Goal: Information Seeking & Learning: Learn about a topic

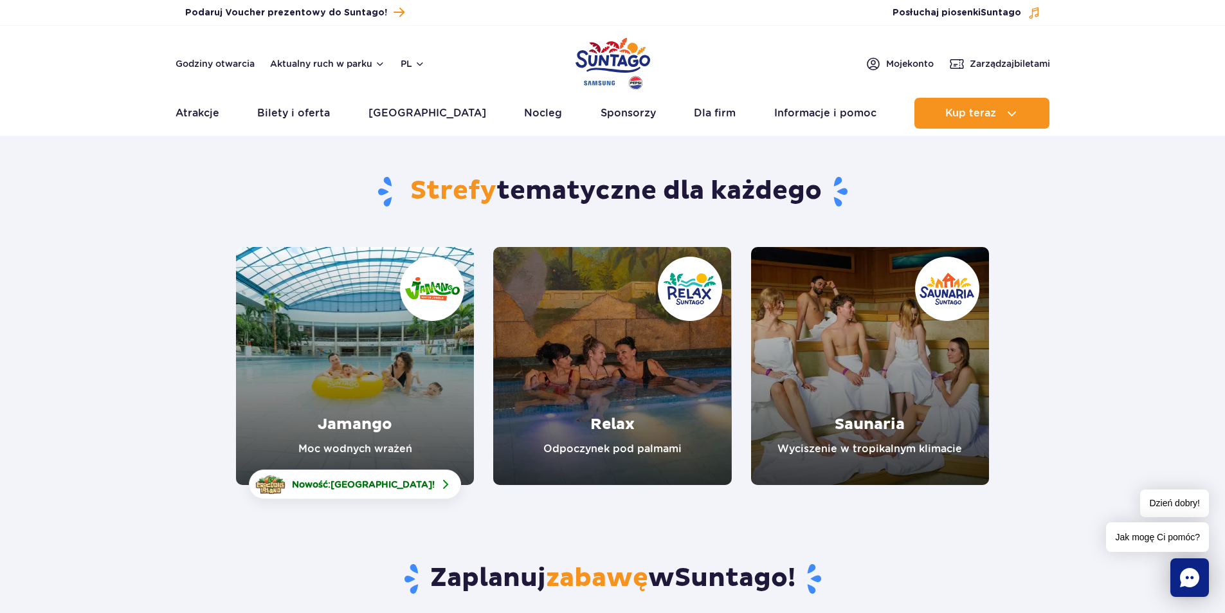
click at [363, 356] on link "Jamango" at bounding box center [355, 366] width 238 height 238
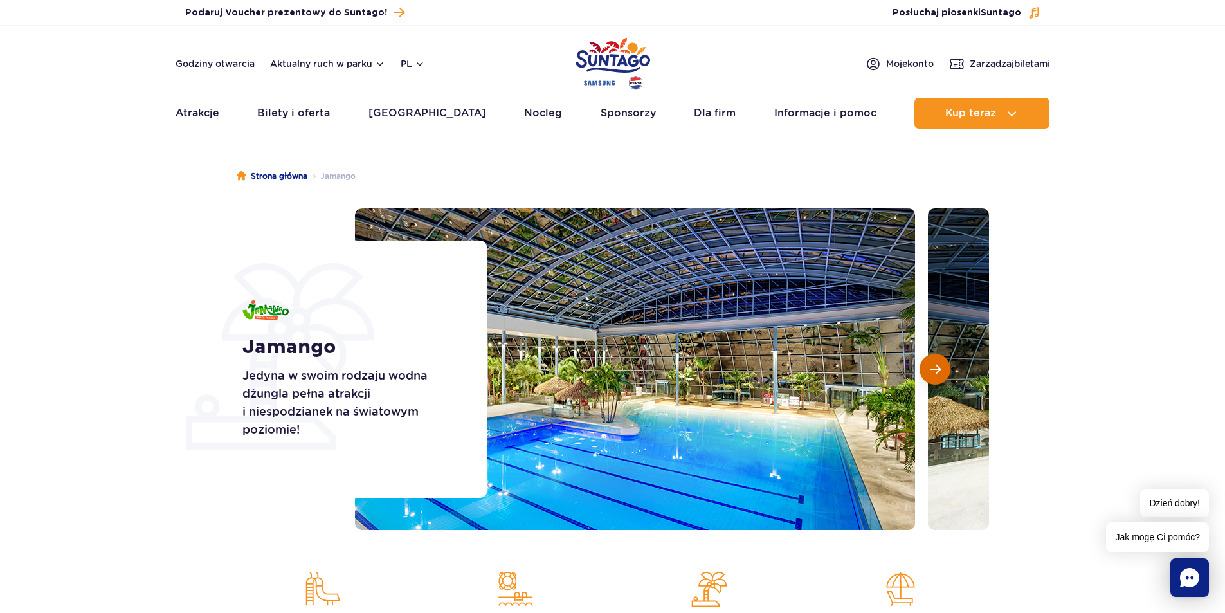
click at [941, 371] on button "Następny slajd" at bounding box center [934, 369] width 31 height 31
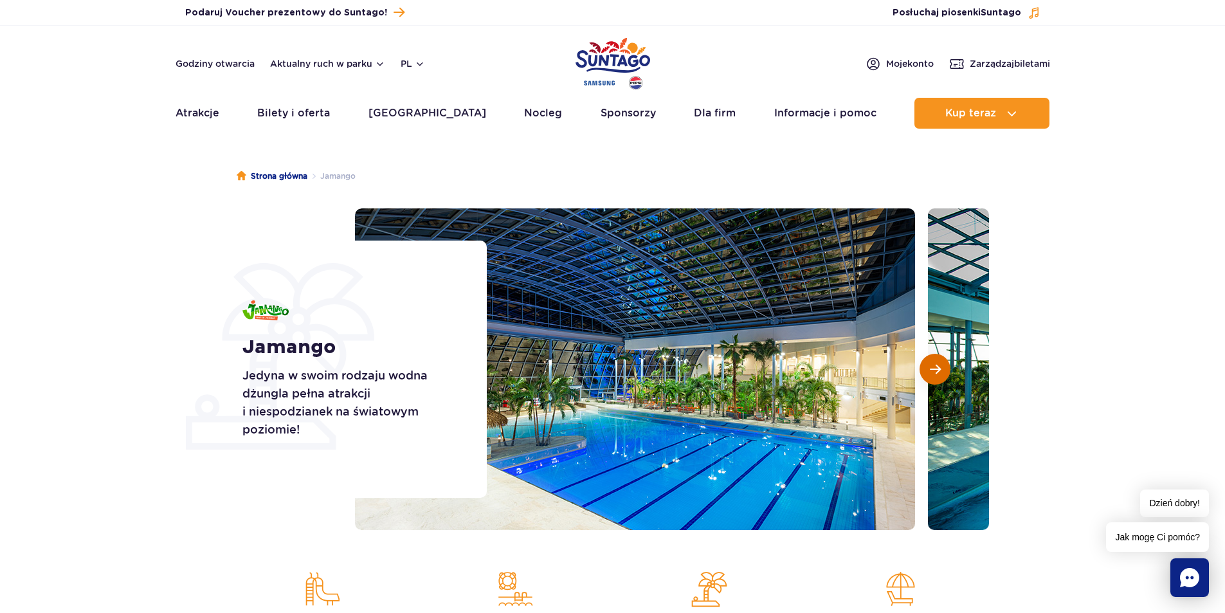
click at [941, 371] on button "Następny slajd" at bounding box center [934, 369] width 31 height 31
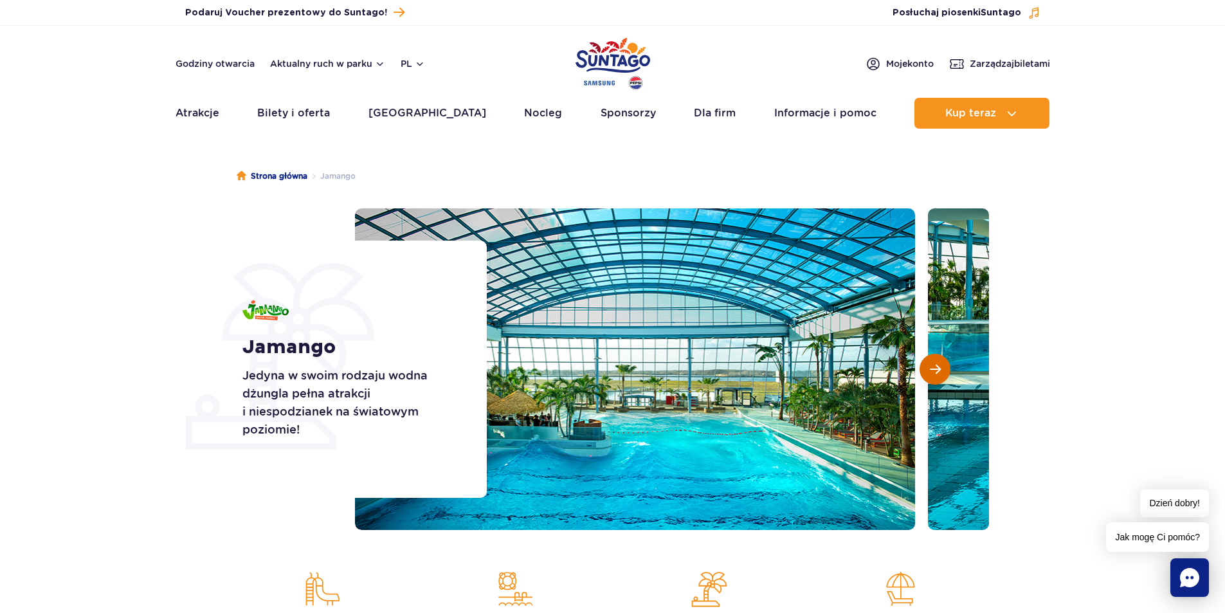
click at [931, 372] on span "Następny slajd" at bounding box center [935, 369] width 11 height 12
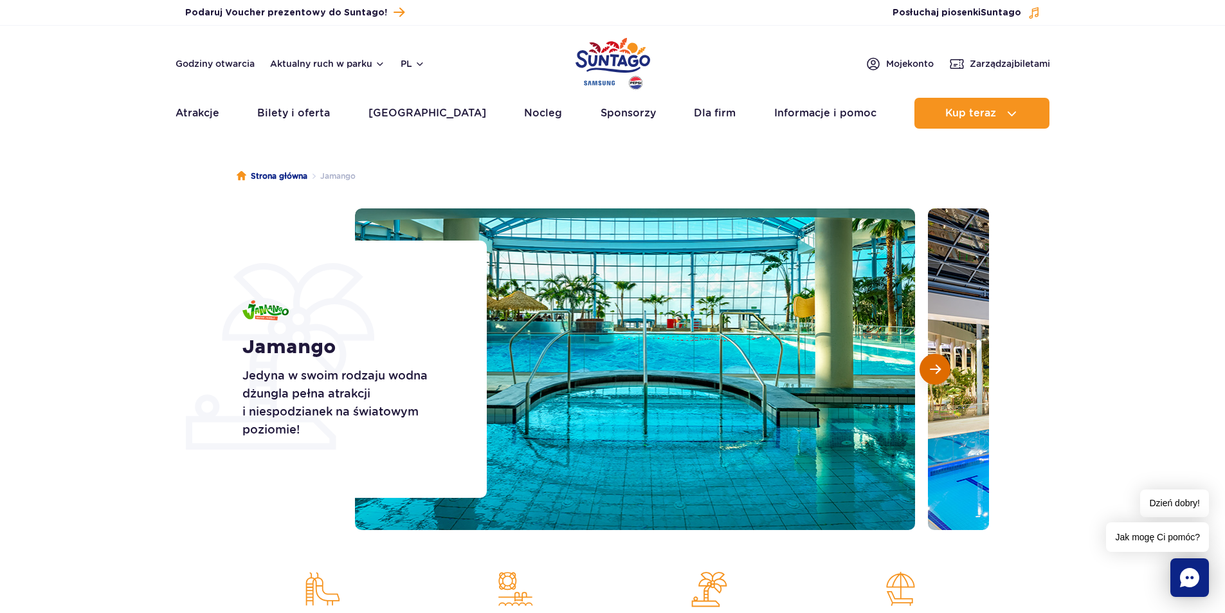
click at [931, 366] on span "Następny slajd" at bounding box center [935, 369] width 11 height 12
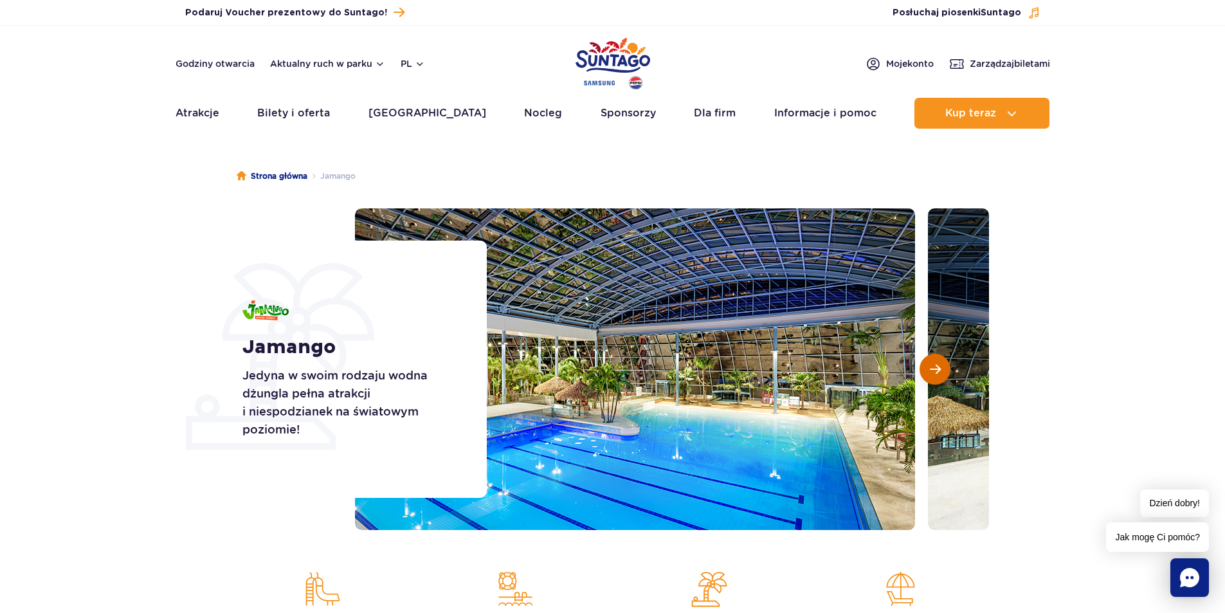
click at [931, 366] on span "Następny slajd" at bounding box center [935, 369] width 11 height 12
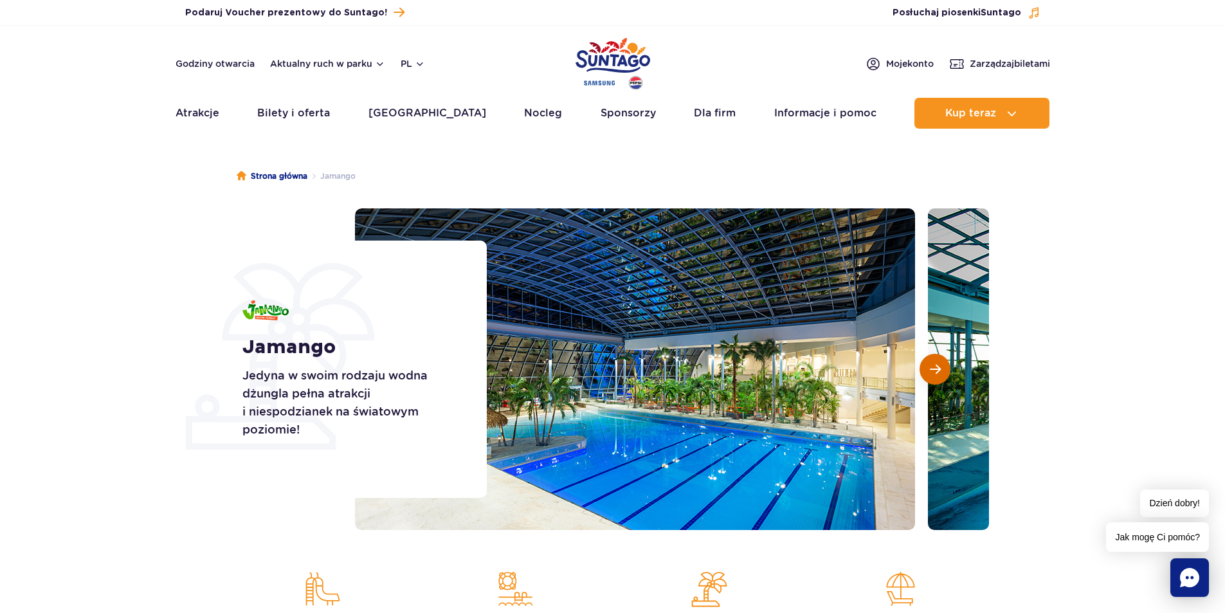
click at [931, 366] on span "Następny slajd" at bounding box center [935, 369] width 11 height 12
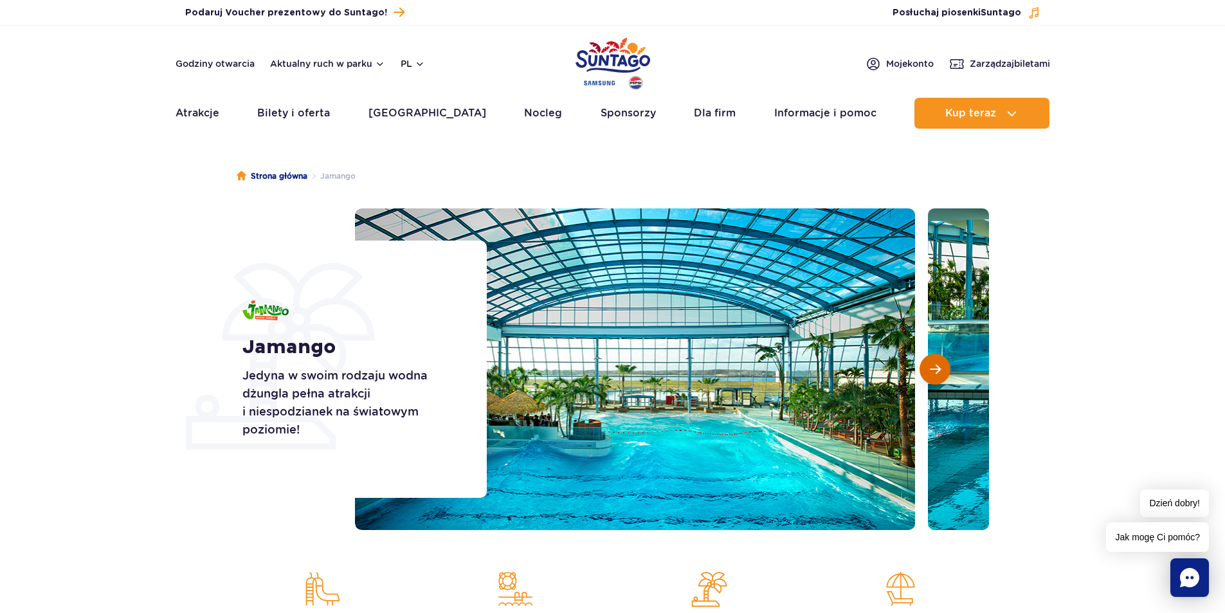
click at [931, 366] on span "Następny slajd" at bounding box center [935, 369] width 11 height 12
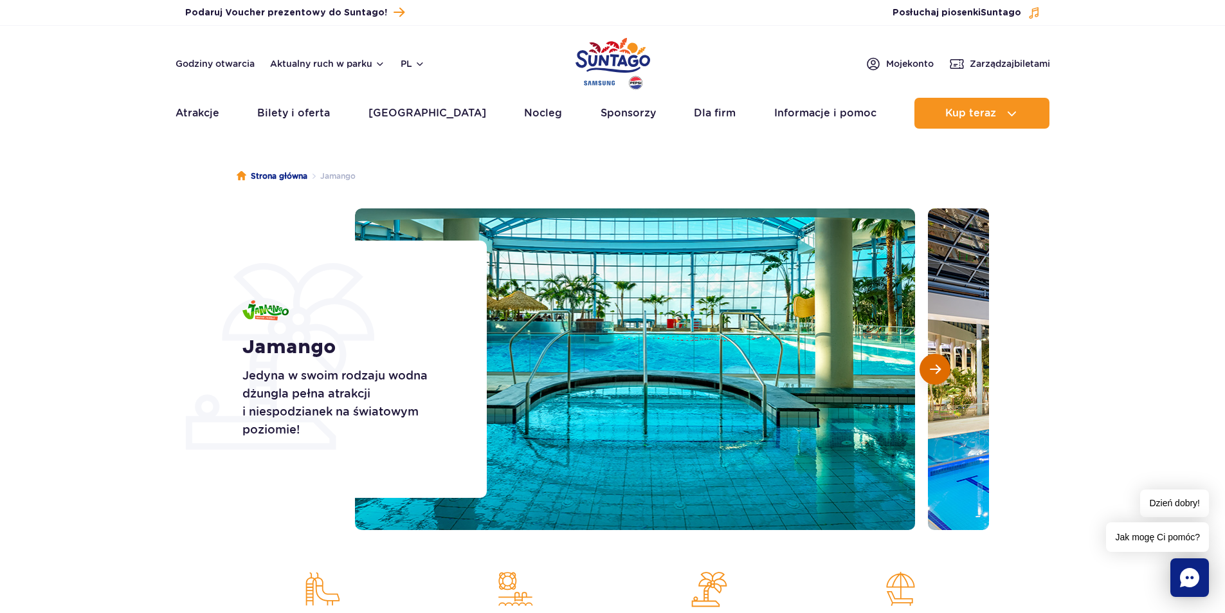
click at [931, 366] on span "Następny slajd" at bounding box center [935, 369] width 11 height 12
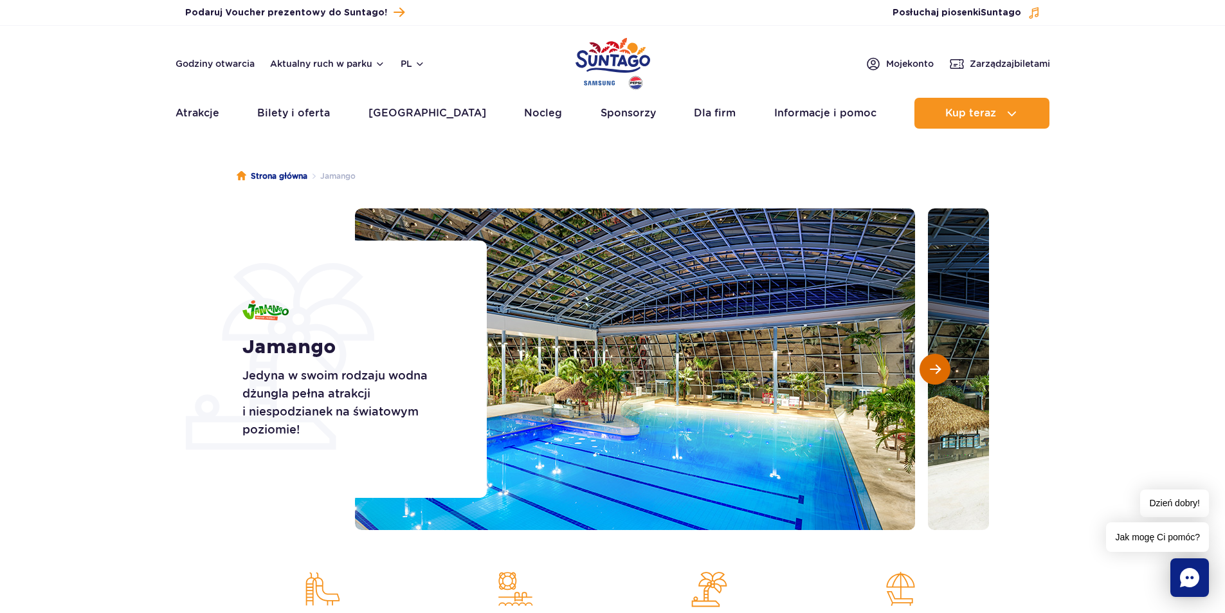
click at [931, 366] on span "Następny slajd" at bounding box center [935, 369] width 11 height 12
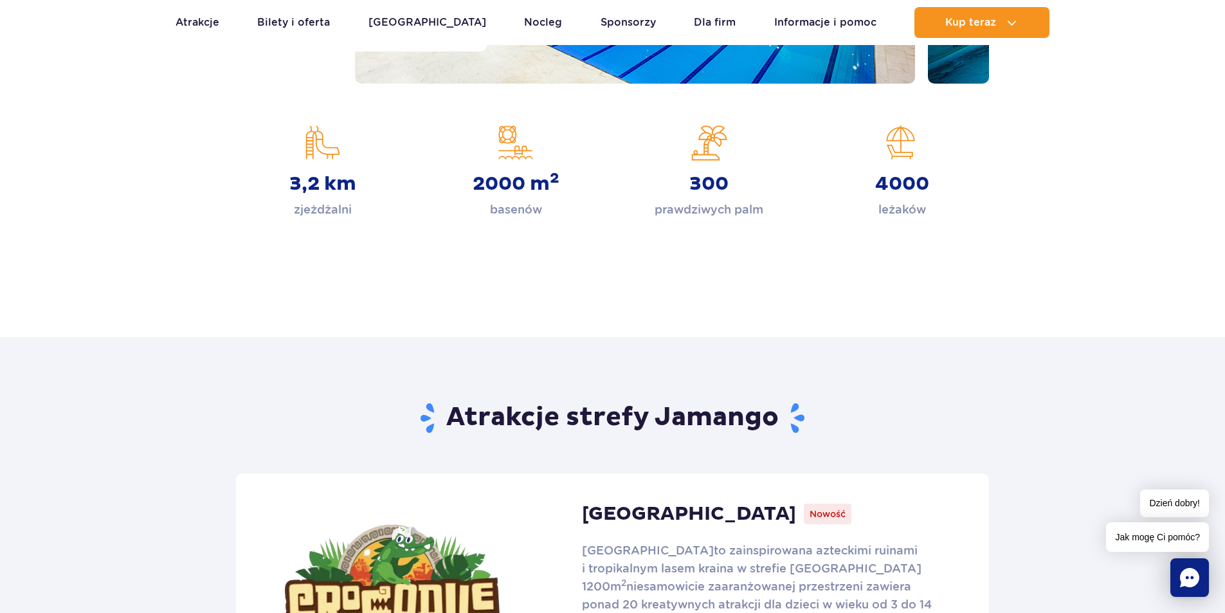
scroll to position [450, 0]
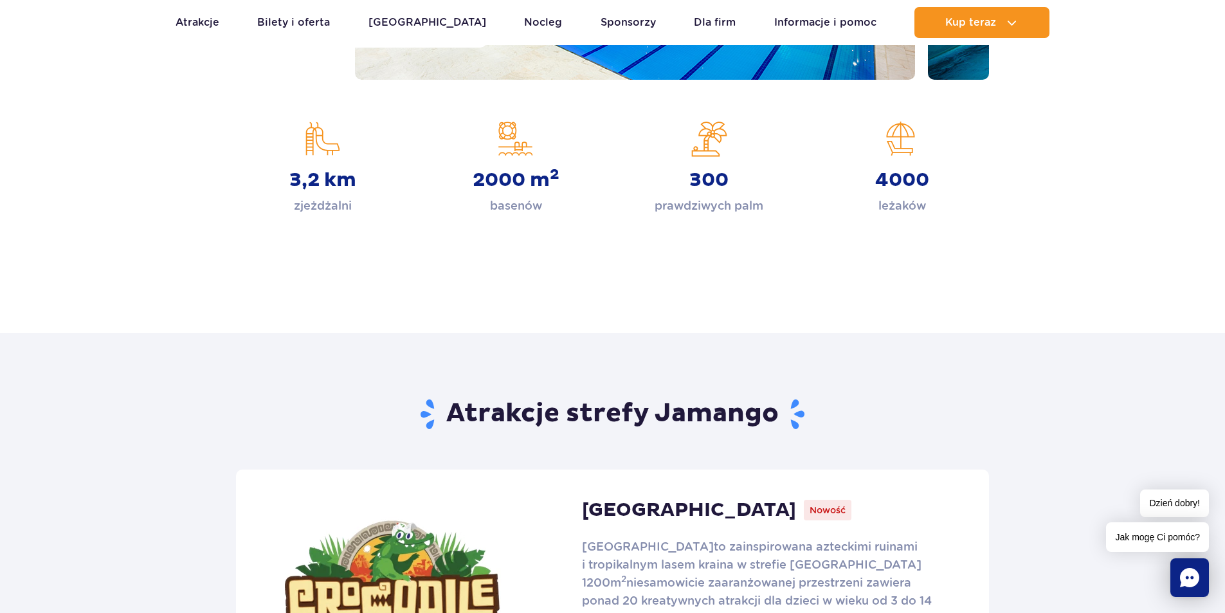
click at [320, 157] on div "3,2 km zjeżdżalni" at bounding box center [323, 168] width 174 height 94
click at [325, 181] on strong "3,2 km" at bounding box center [322, 179] width 67 height 23
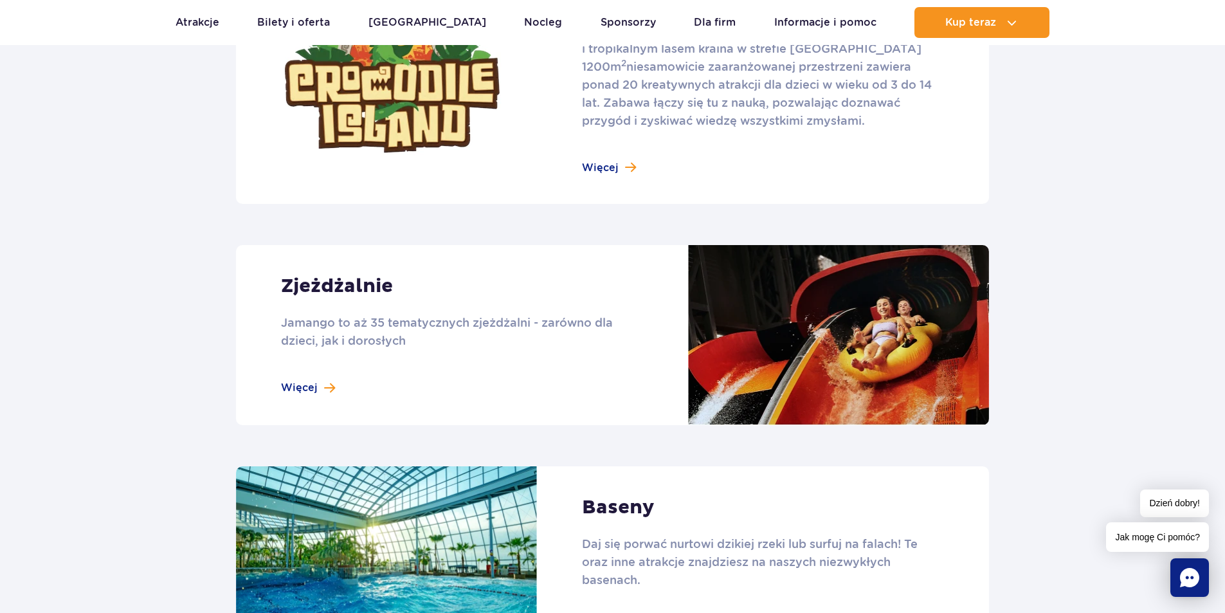
scroll to position [1093, 0]
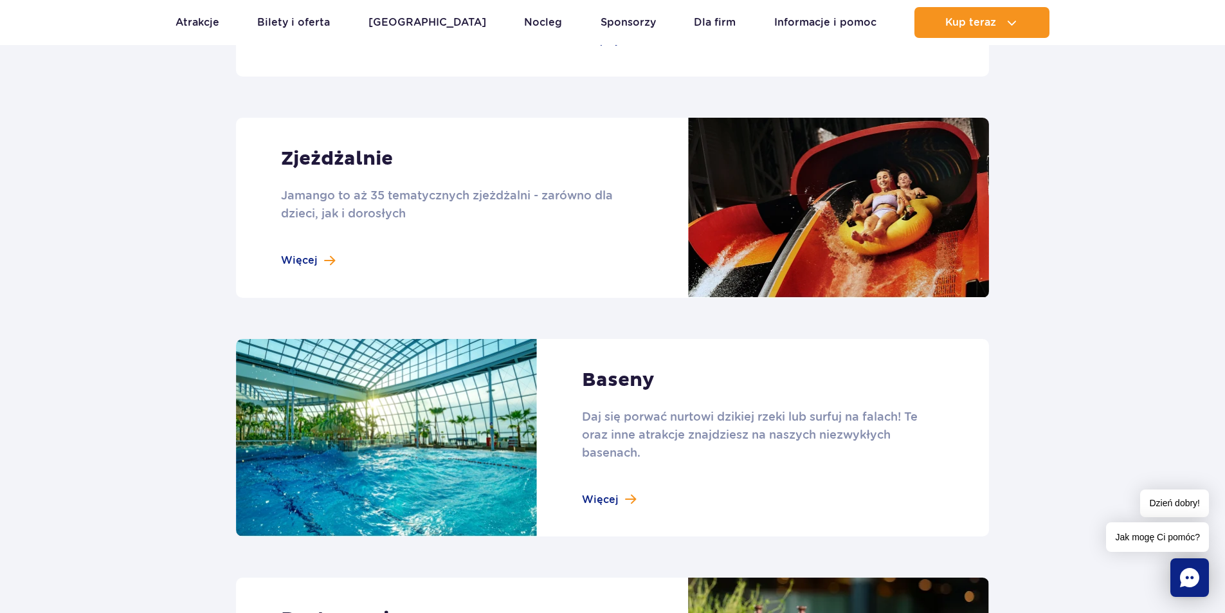
click at [324, 265] on link at bounding box center [612, 208] width 753 height 180
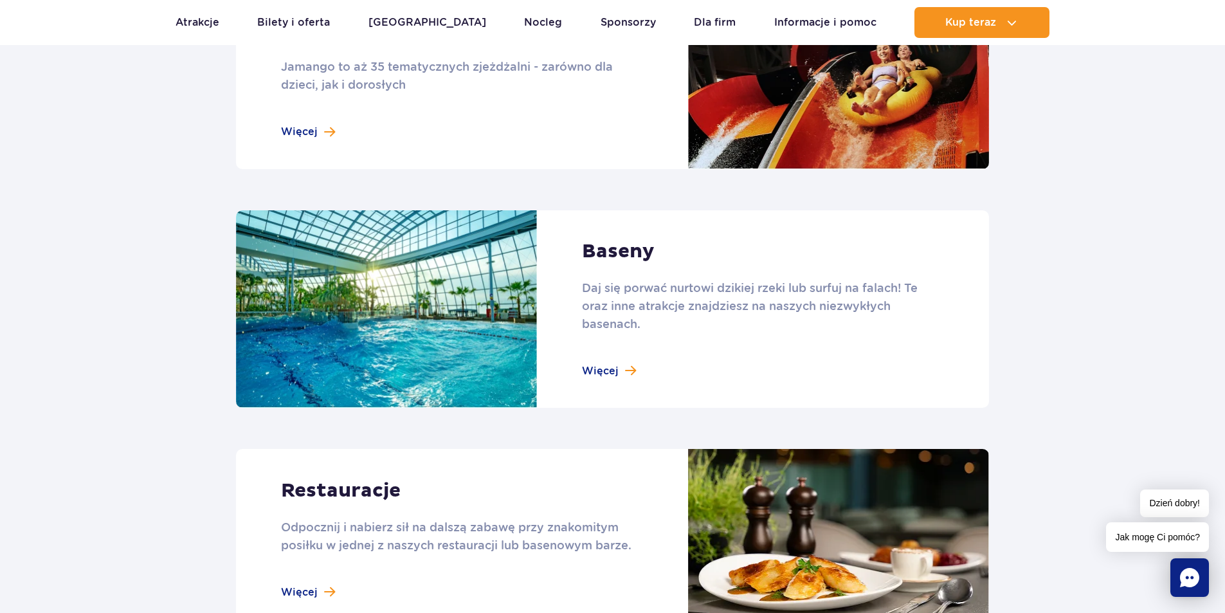
scroll to position [1607, 0]
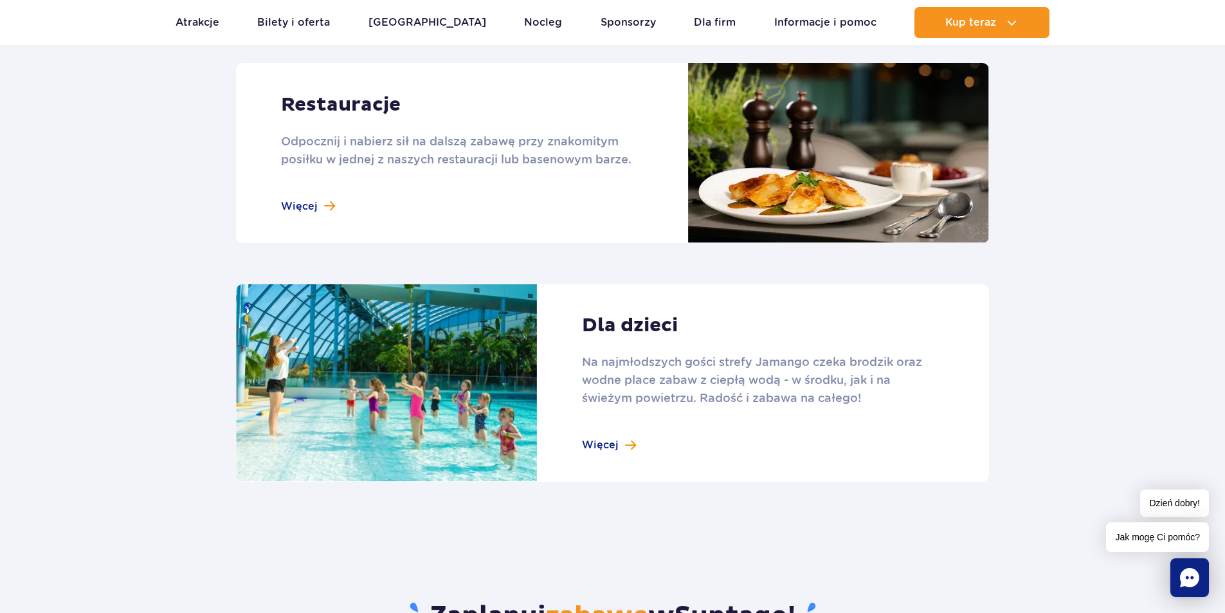
click at [629, 446] on link at bounding box center [612, 383] width 753 height 198
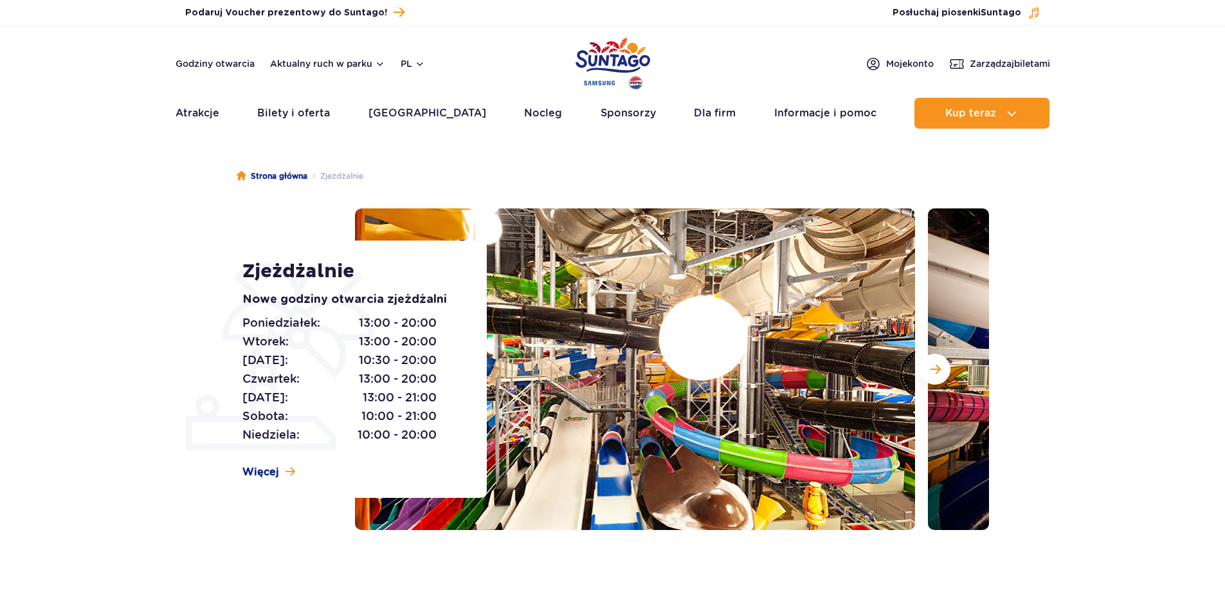
click at [631, 345] on img at bounding box center [635, 368] width 560 height 321
click at [926, 363] on button "Następny slajd" at bounding box center [934, 369] width 31 height 31
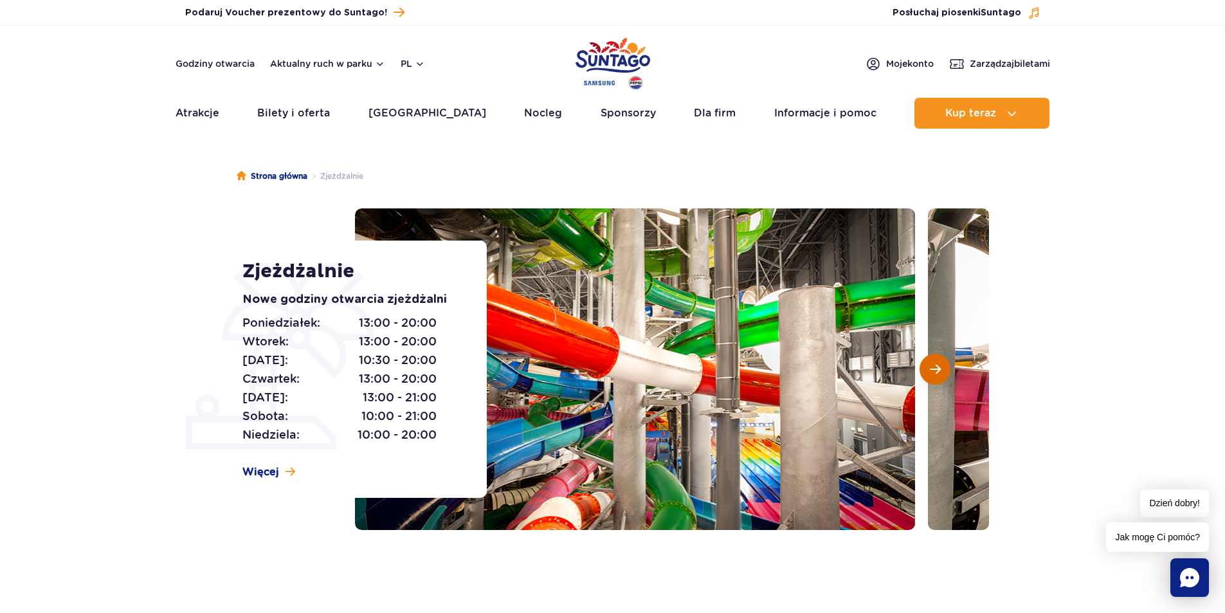
click at [926, 363] on button "Następny slajd" at bounding box center [934, 369] width 31 height 31
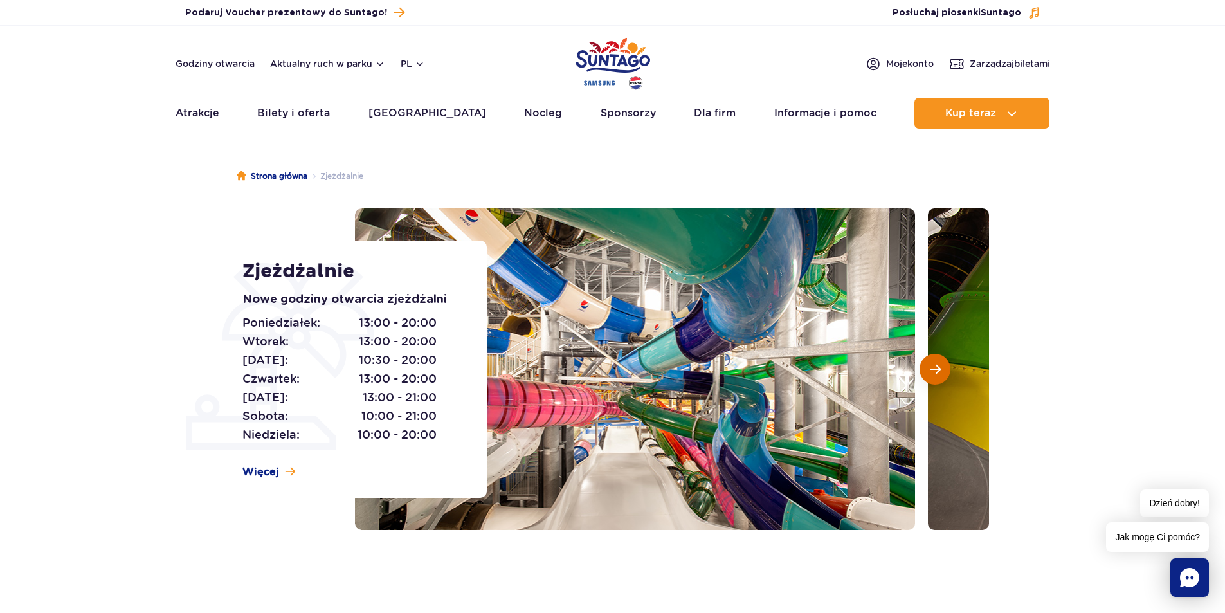
click at [935, 365] on span "Następny slajd" at bounding box center [935, 369] width 11 height 12
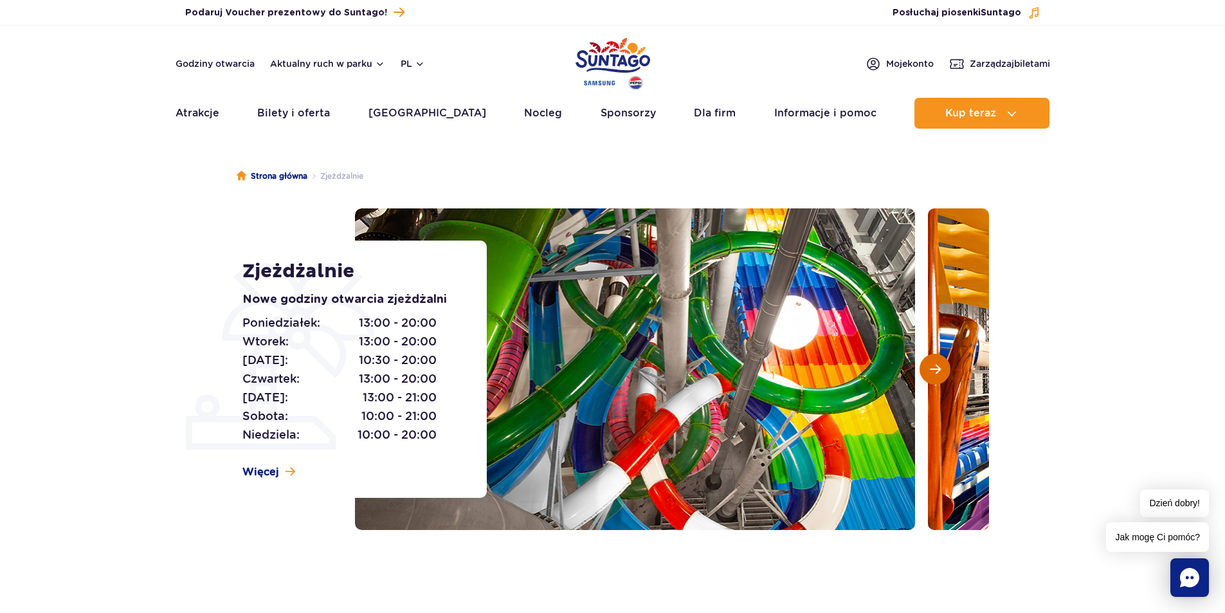
click at [935, 365] on span "Następny slajd" at bounding box center [935, 369] width 11 height 12
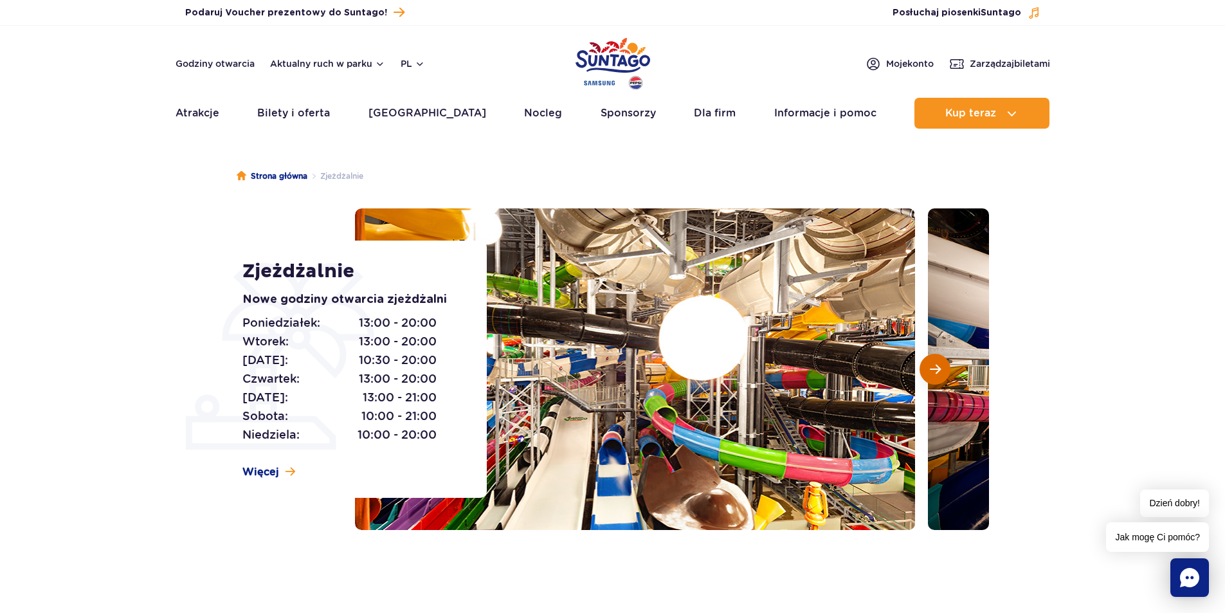
click at [935, 365] on span "Następny slajd" at bounding box center [935, 369] width 11 height 12
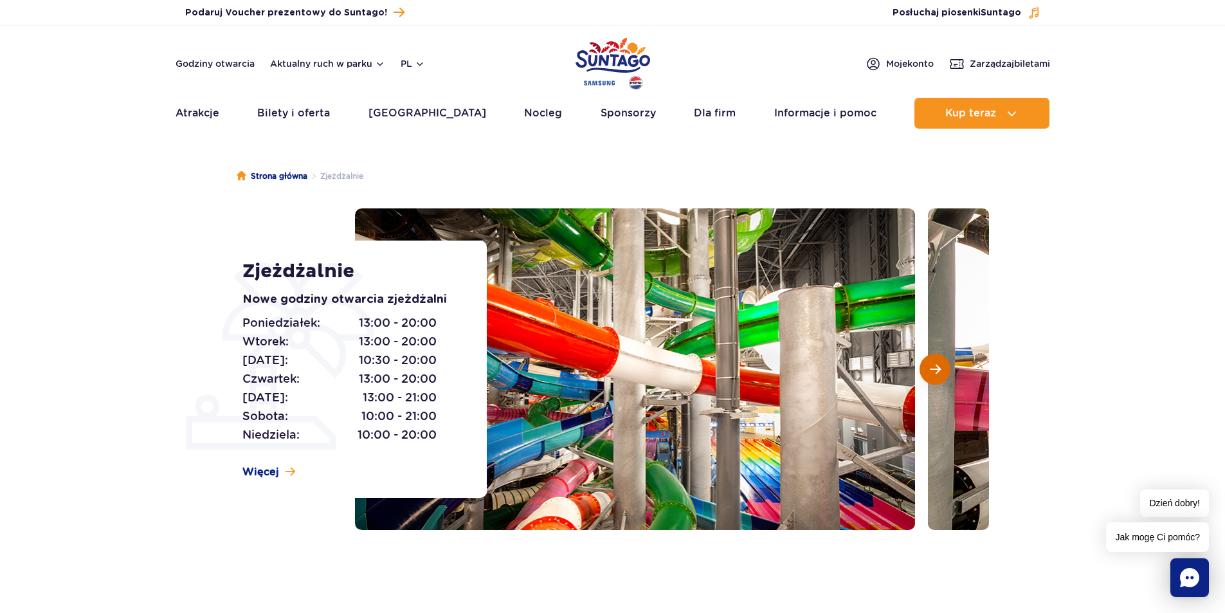
click at [935, 365] on span "Następny slajd" at bounding box center [935, 369] width 11 height 12
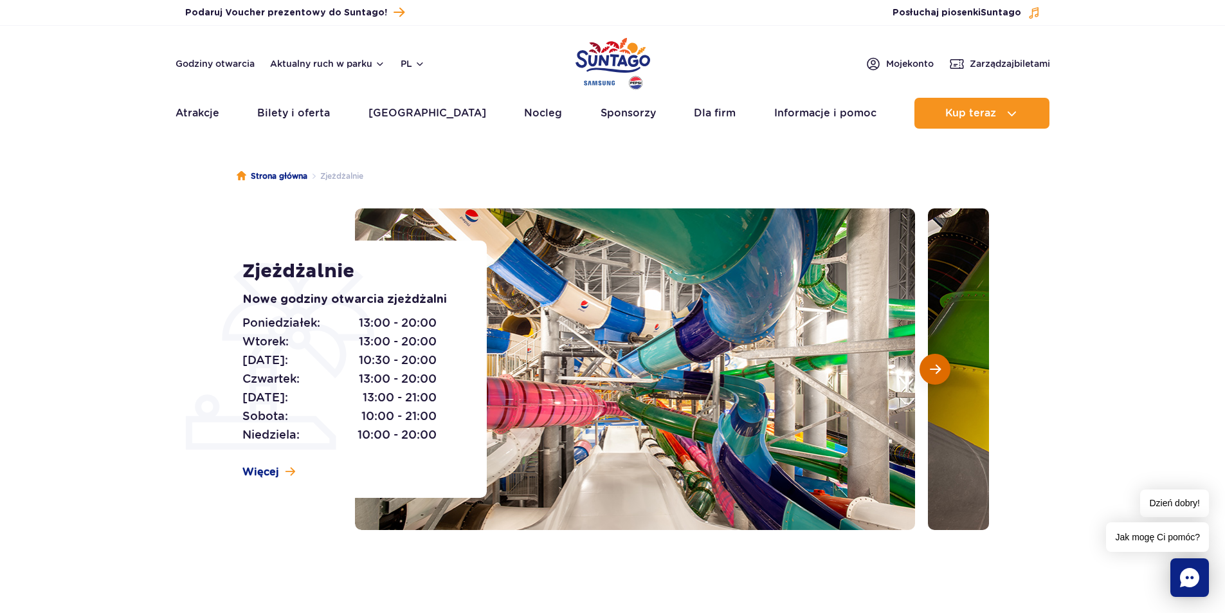
click at [935, 365] on span "Następny slajd" at bounding box center [935, 369] width 11 height 12
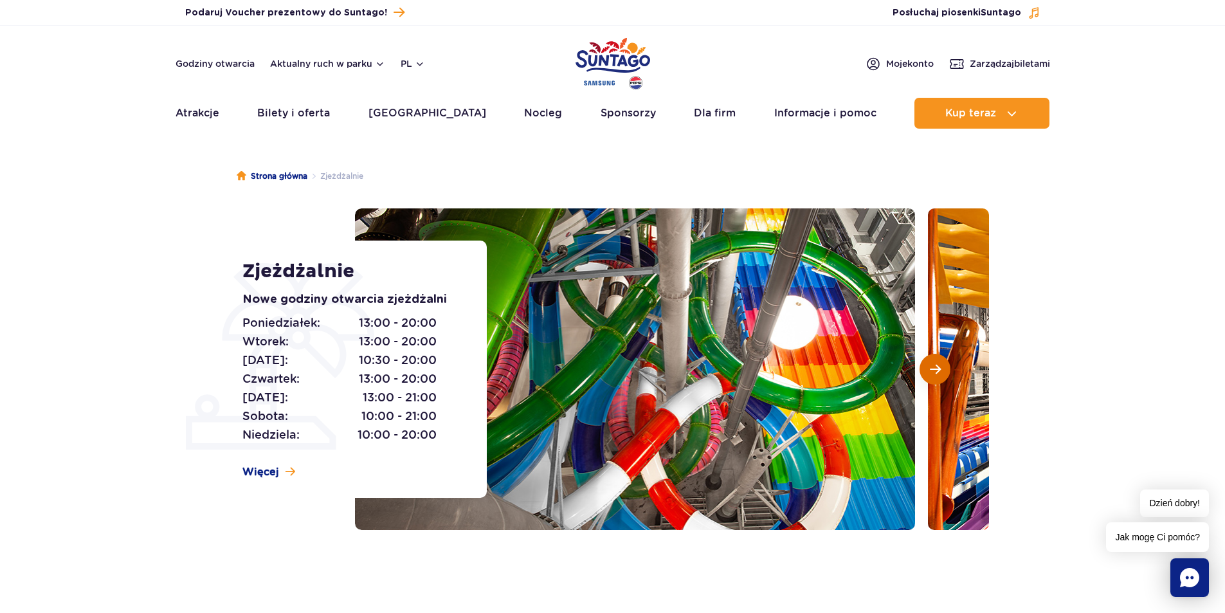
click at [935, 365] on span "Następny slajd" at bounding box center [935, 369] width 11 height 12
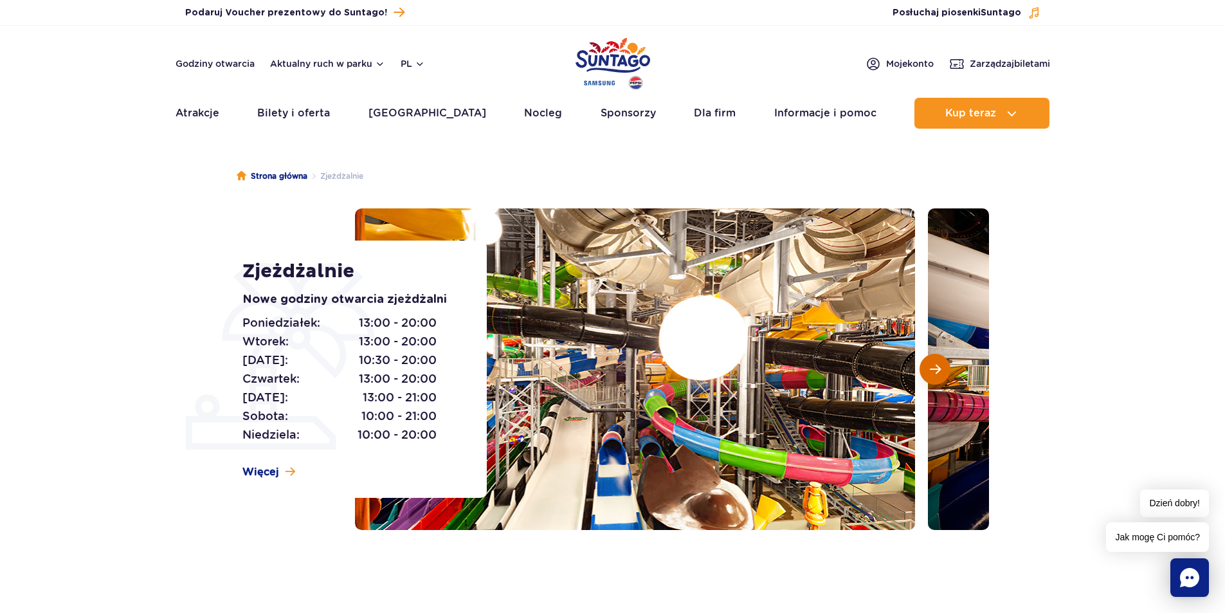
click at [935, 365] on span "Następny slajd" at bounding box center [935, 369] width 11 height 12
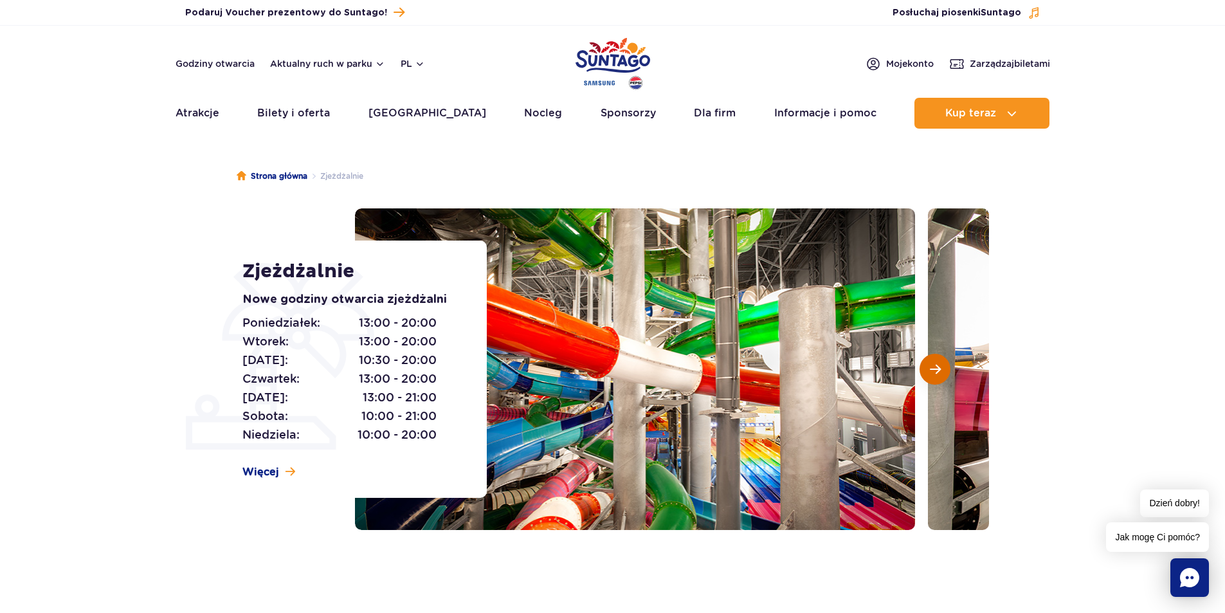
click at [935, 365] on span "Następny slajd" at bounding box center [935, 369] width 11 height 12
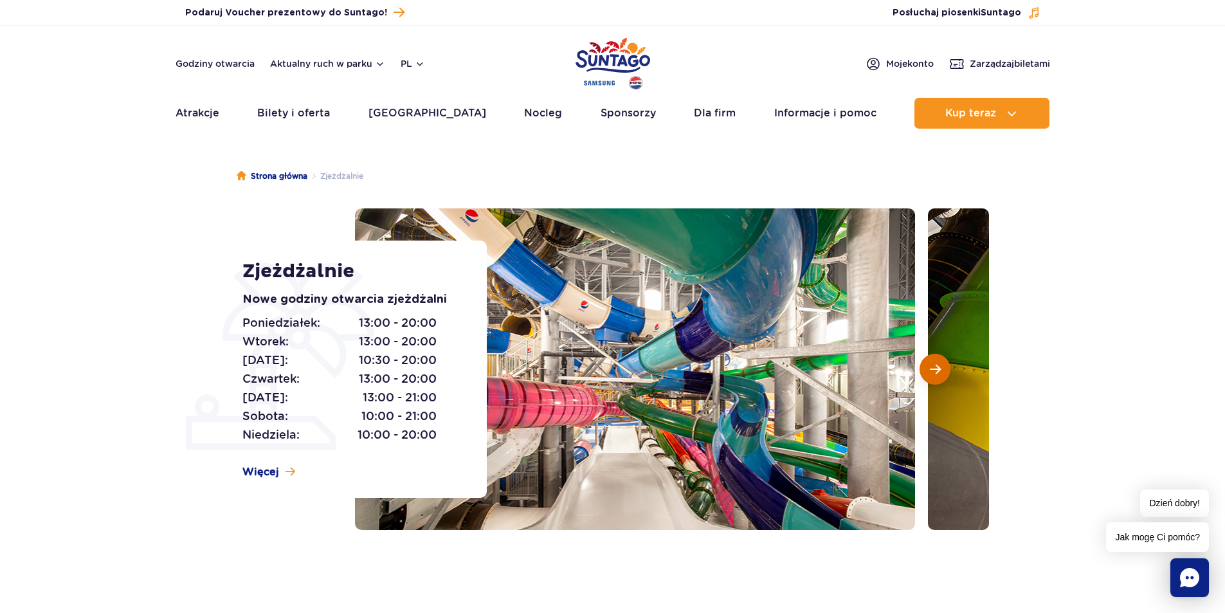
click at [935, 365] on span "Następny slajd" at bounding box center [935, 369] width 11 height 12
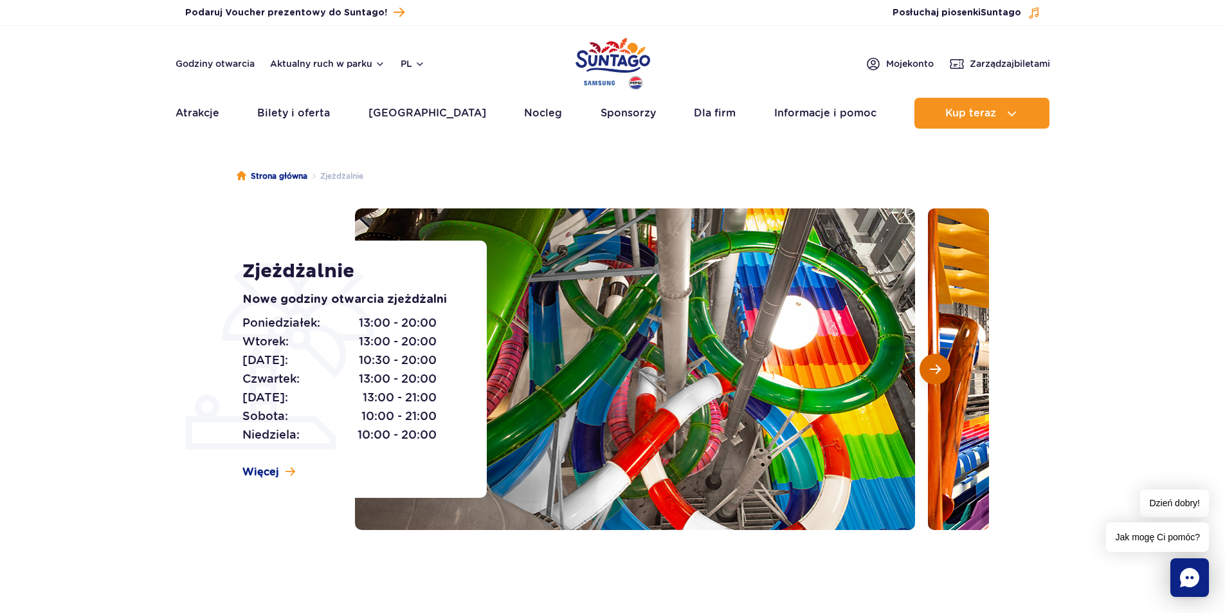
click at [935, 365] on span "Następny slajd" at bounding box center [935, 369] width 11 height 12
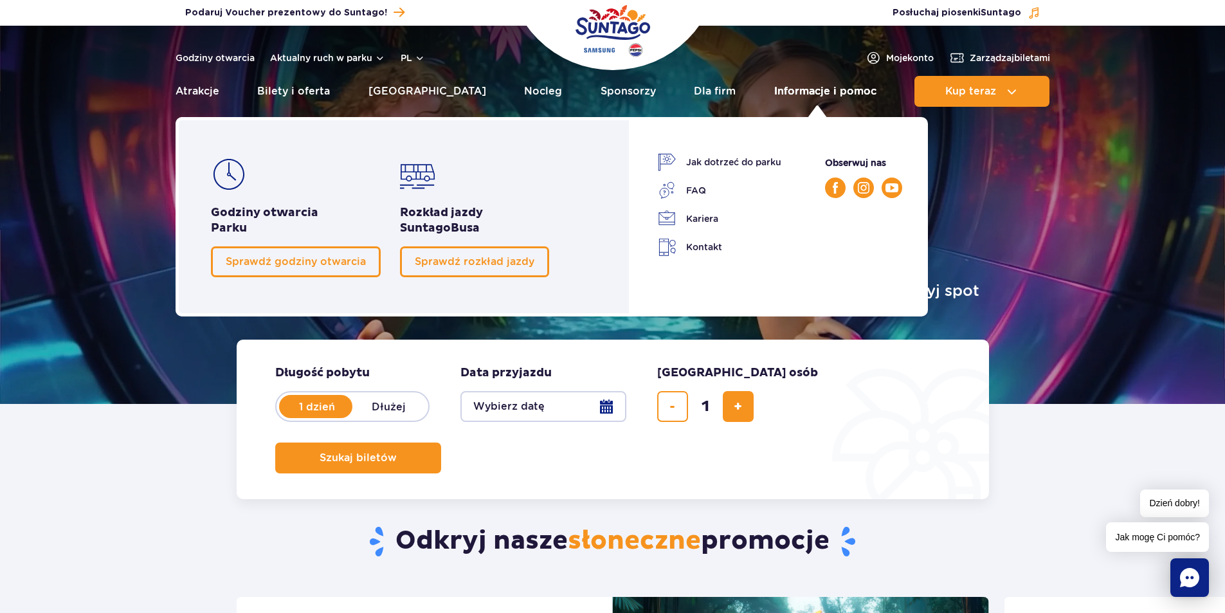
click at [788, 95] on link "Informacje i pomoc" at bounding box center [825, 91] width 102 height 31
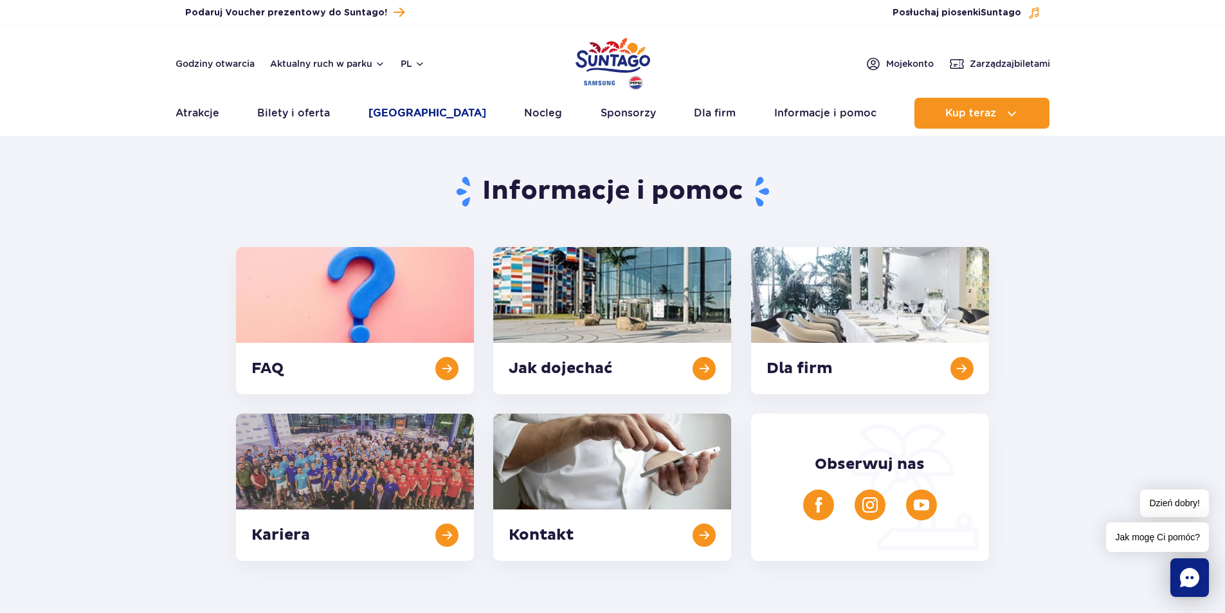
click at [437, 111] on link "[GEOGRAPHIC_DATA]" at bounding box center [427, 113] width 118 height 31
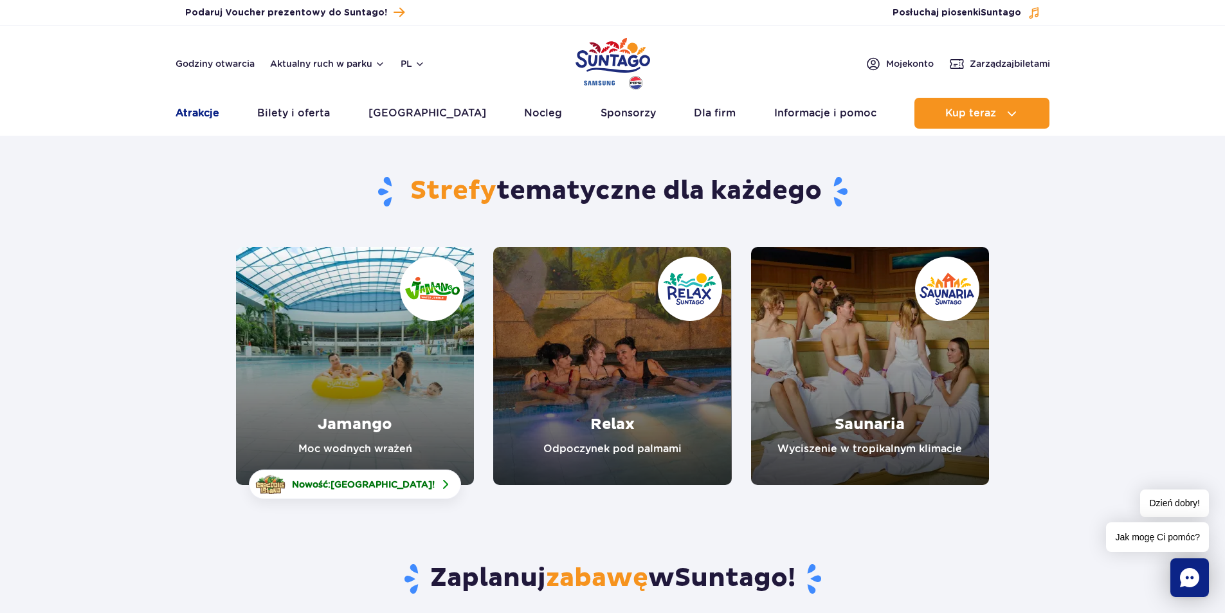
click at [192, 114] on link "Atrakcje" at bounding box center [198, 113] width 44 height 31
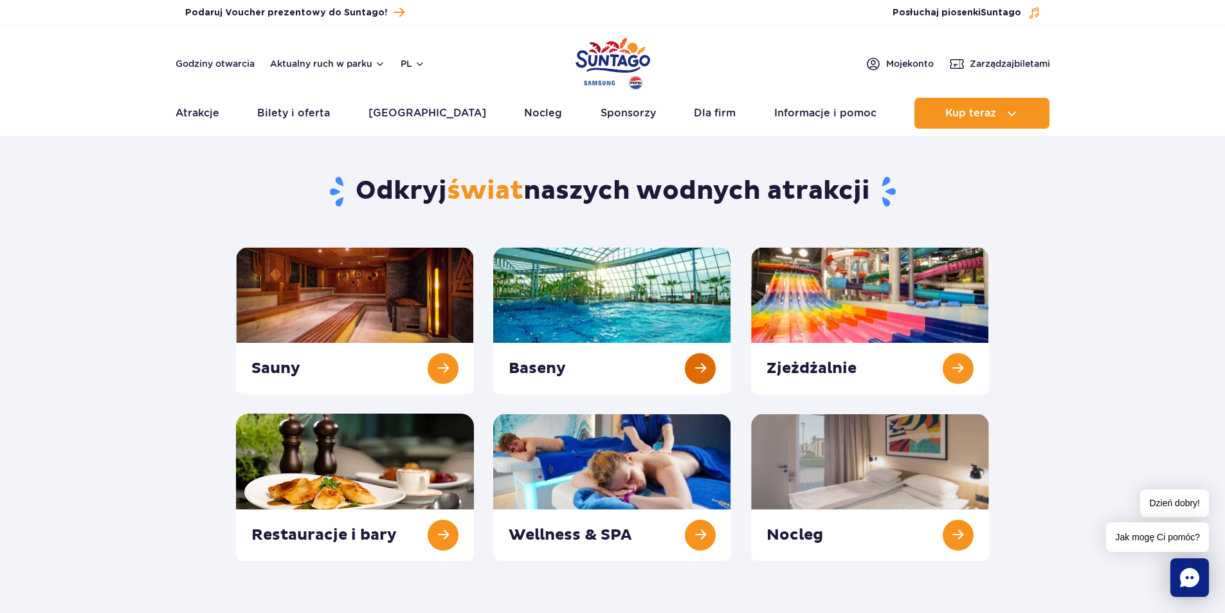
click at [619, 303] on link at bounding box center [612, 320] width 238 height 147
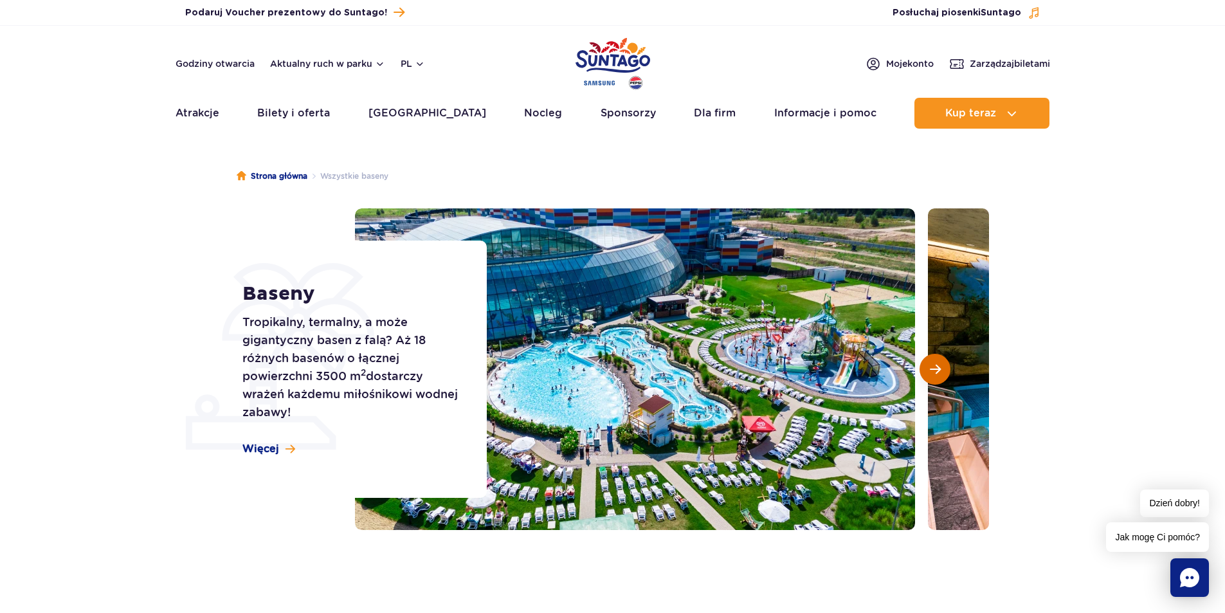
click at [932, 366] on span "Następny slajd" at bounding box center [935, 369] width 11 height 12
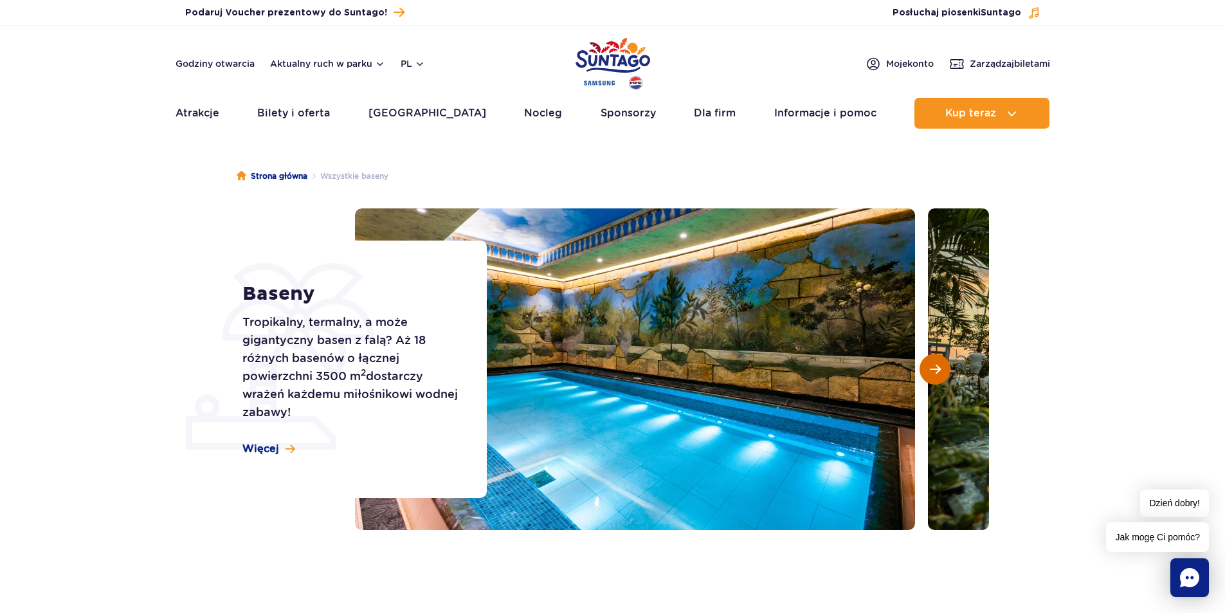
click at [932, 366] on span "Następny slajd" at bounding box center [935, 369] width 11 height 12
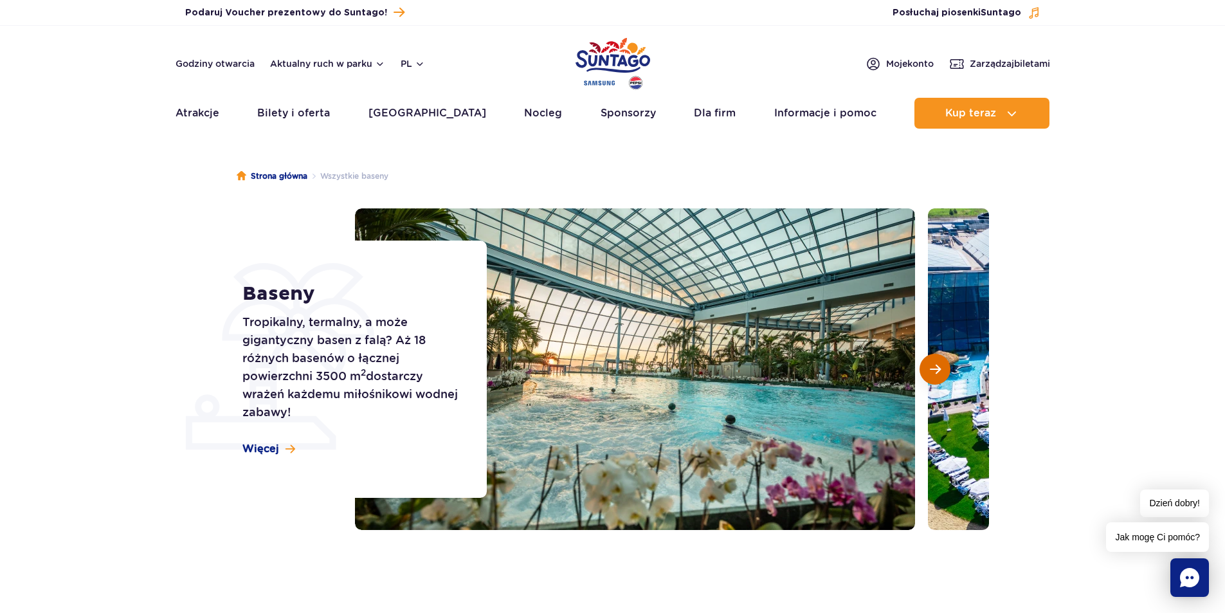
click at [932, 366] on span "Następny slajd" at bounding box center [935, 369] width 11 height 12
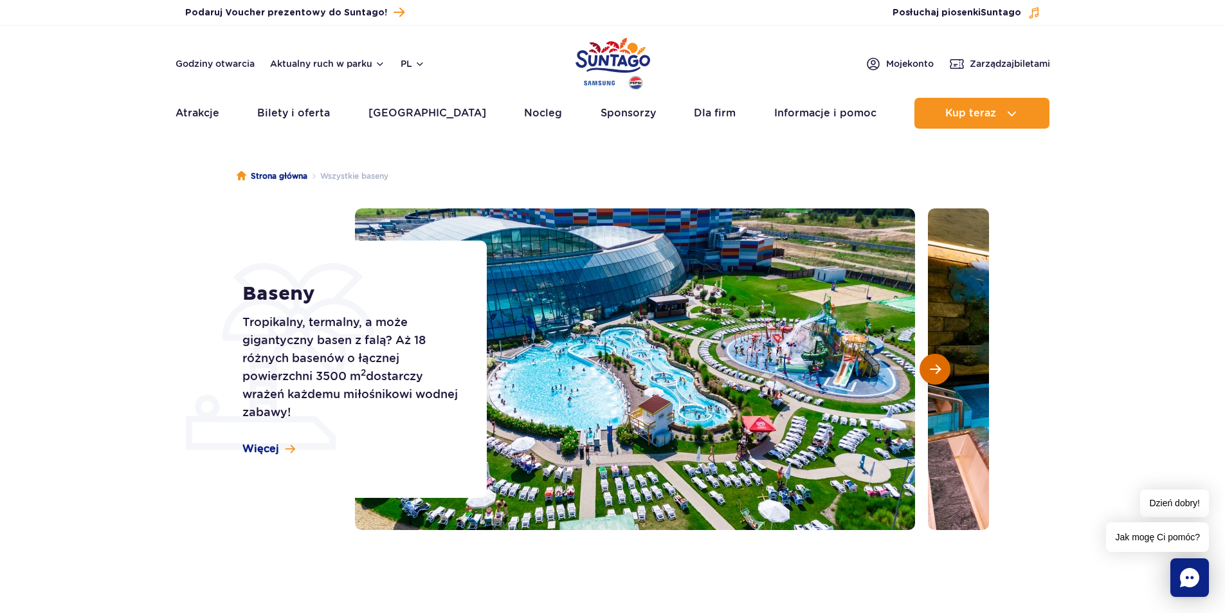
click at [934, 377] on button "Następny slajd" at bounding box center [934, 369] width 31 height 31
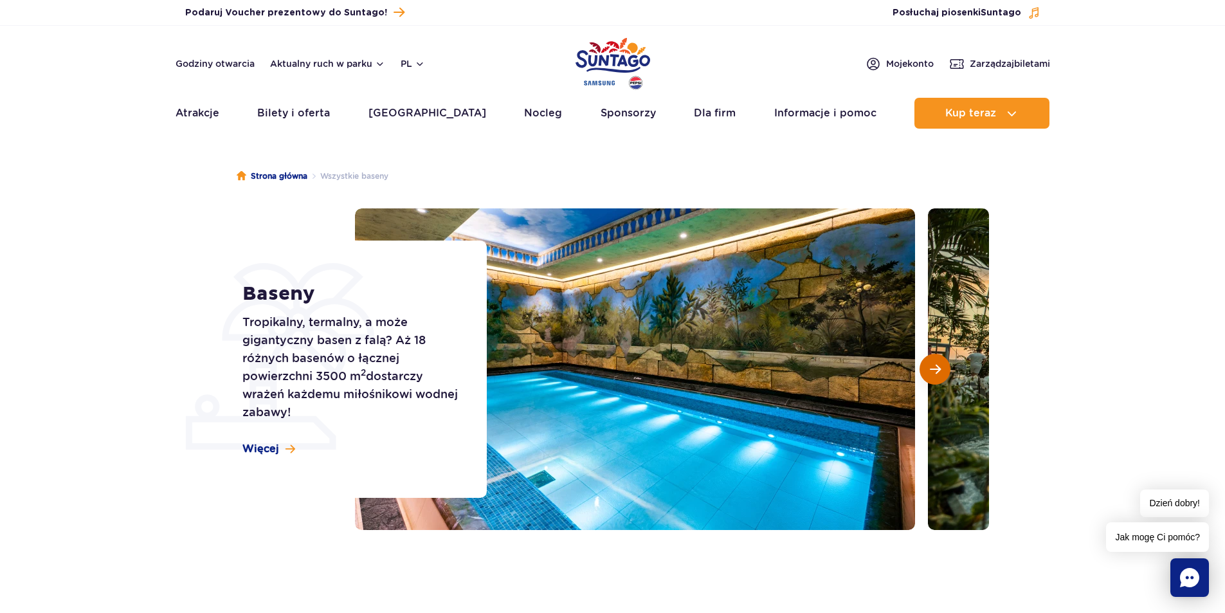
click at [937, 372] on span "Następny slajd" at bounding box center [935, 369] width 11 height 12
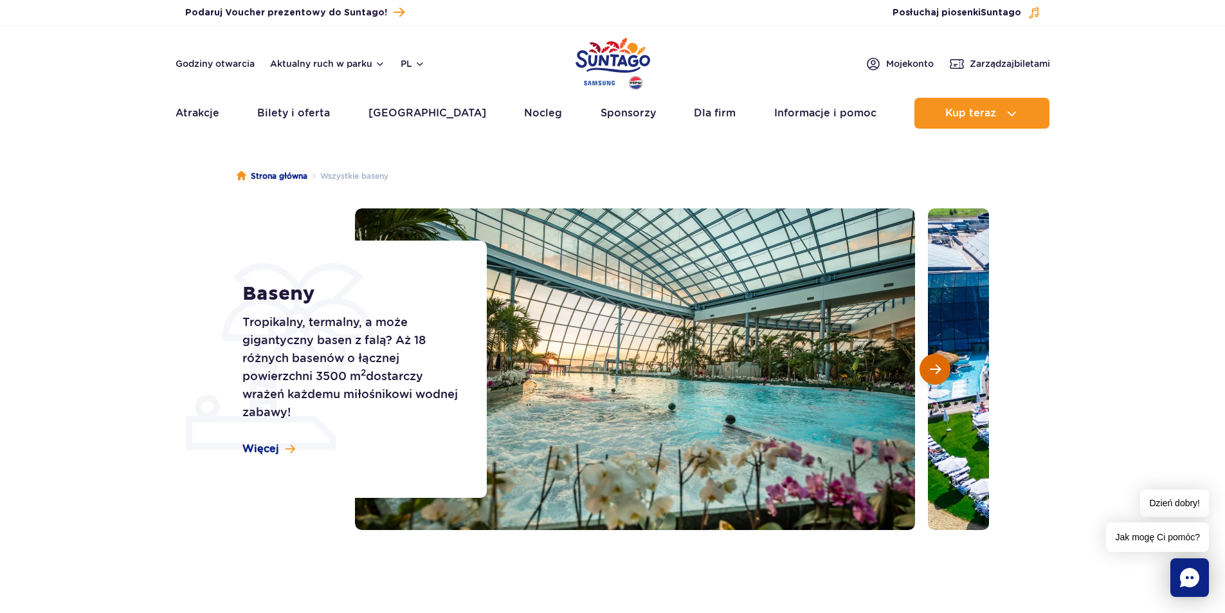
click at [937, 372] on span "Następny slajd" at bounding box center [935, 369] width 11 height 12
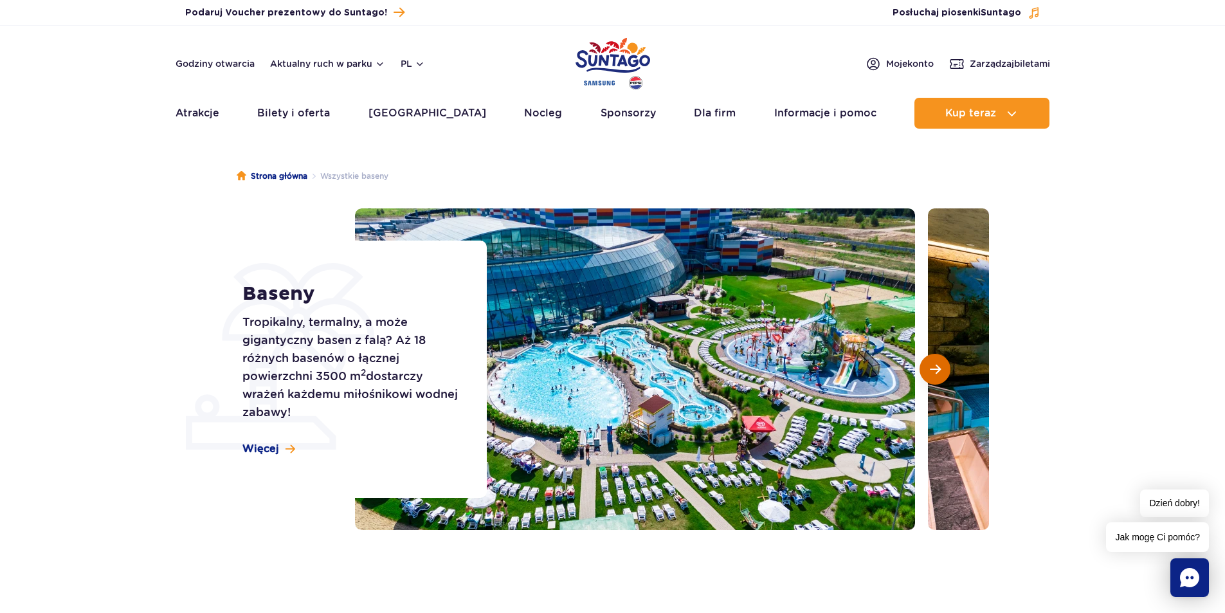
click at [937, 372] on span "Następny slajd" at bounding box center [935, 369] width 11 height 12
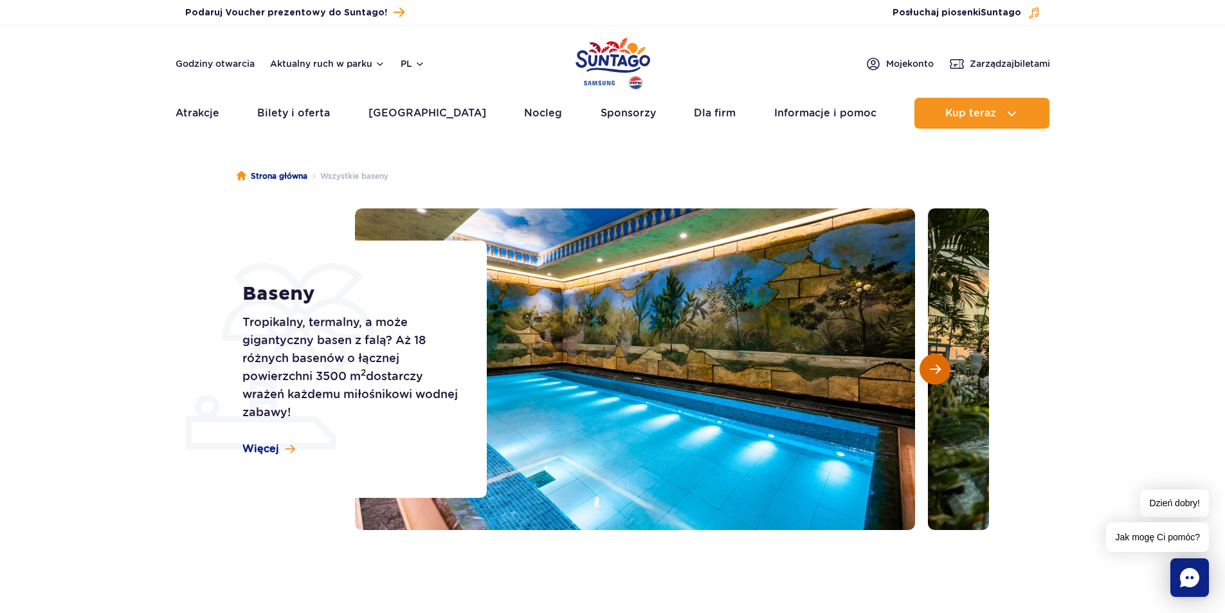
click at [935, 371] on span "Następny slajd" at bounding box center [935, 369] width 11 height 12
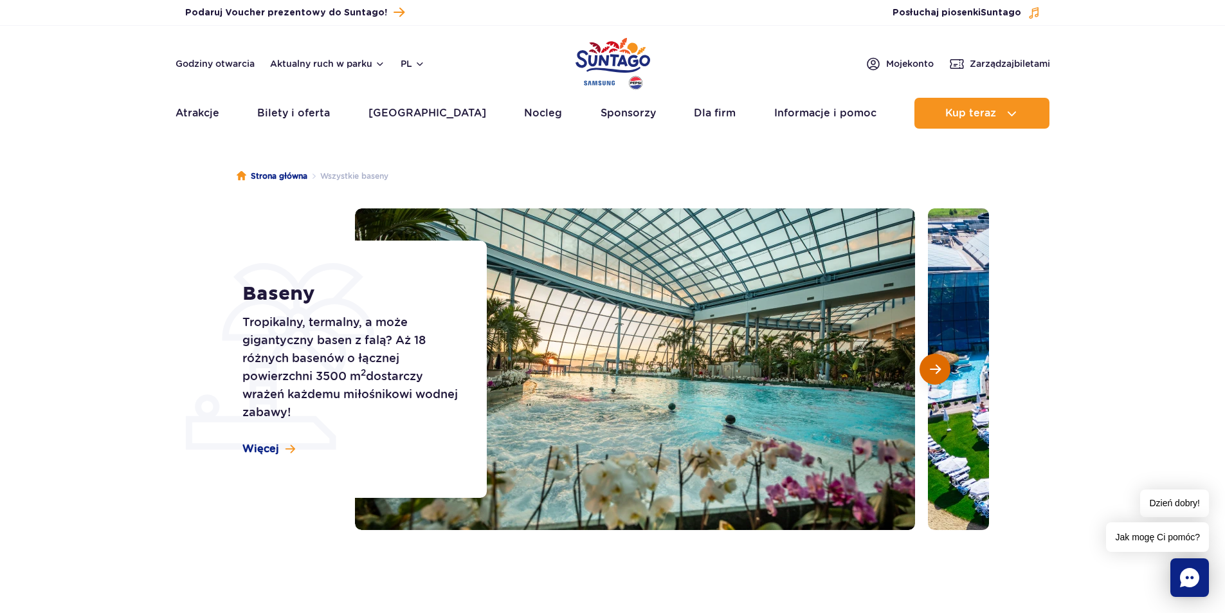
click at [935, 370] on span "Następny slajd" at bounding box center [935, 369] width 11 height 12
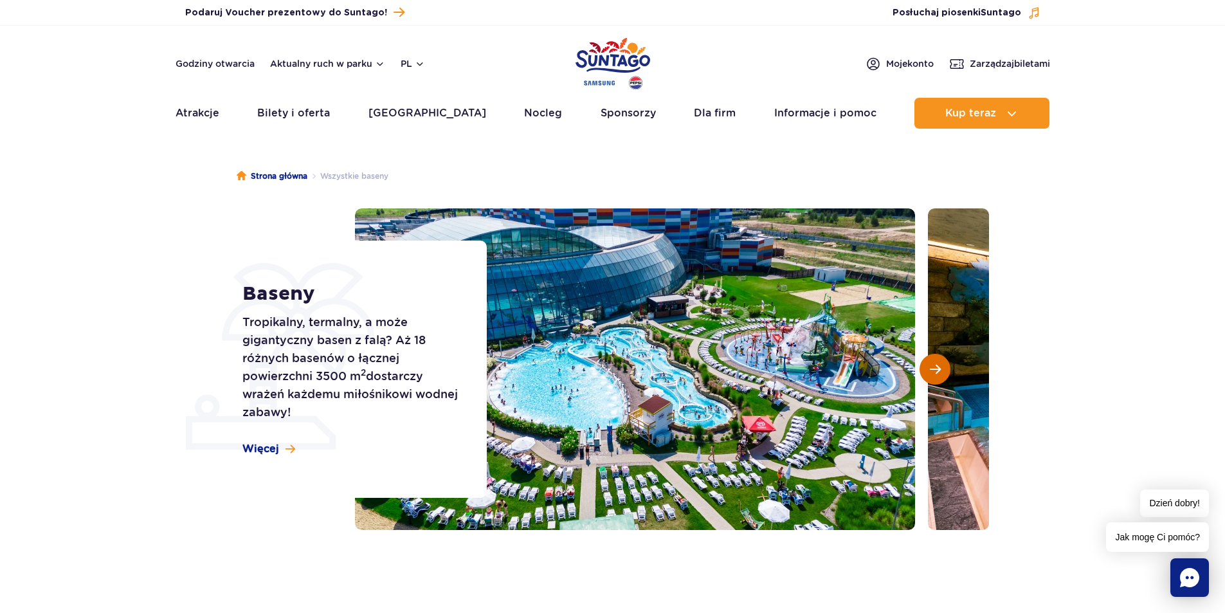
click at [935, 370] on span "Następny slajd" at bounding box center [935, 369] width 11 height 12
